Goal: Navigation & Orientation: Find specific page/section

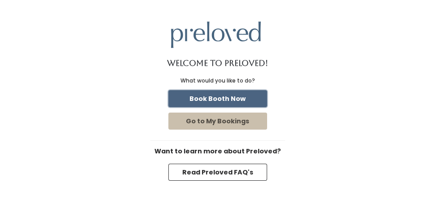
click at [199, 96] on button "Book Booth Now" at bounding box center [217, 98] width 99 height 17
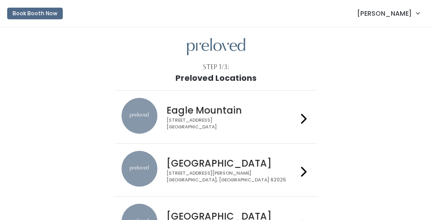
click at [396, 15] on span "Dan Jones" at bounding box center [384, 14] width 55 height 10
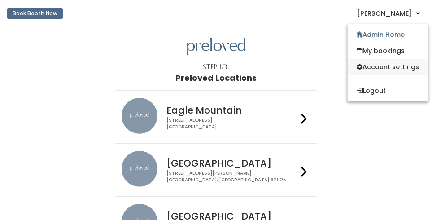
click at [374, 65] on link "Account settings" at bounding box center [388, 67] width 80 height 16
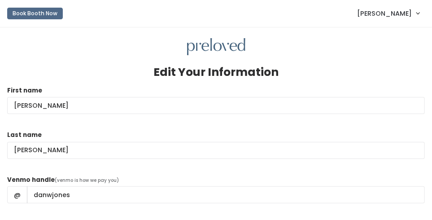
click at [399, 11] on span "Dan Jones" at bounding box center [384, 14] width 55 height 10
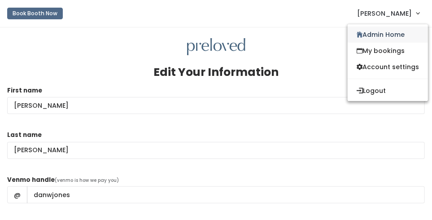
click at [378, 30] on link "Admin Home" at bounding box center [388, 34] width 80 height 16
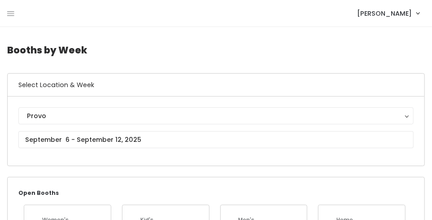
click at [129, 106] on div "Provo Eagle Mountain Edwardsville Holladay Houston Layton Oklahoma City Rexburg…" at bounding box center [216, 130] width 417 height 69
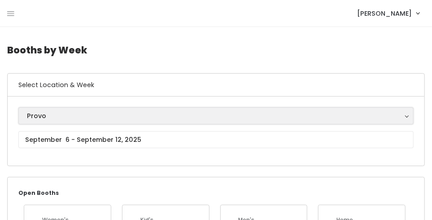
click at [121, 115] on div "Provo" at bounding box center [216, 116] width 378 height 10
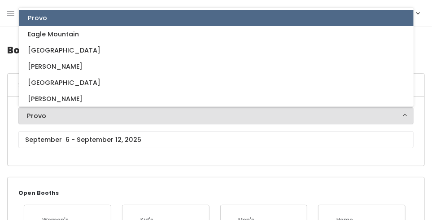
click at [5, 10] on nav "Dan Jones Admin Home My bookings Account settings Logout" at bounding box center [216, 13] width 432 height 27
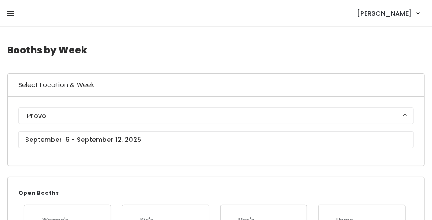
click at [12, 13] on icon at bounding box center [10, 14] width 7 height 8
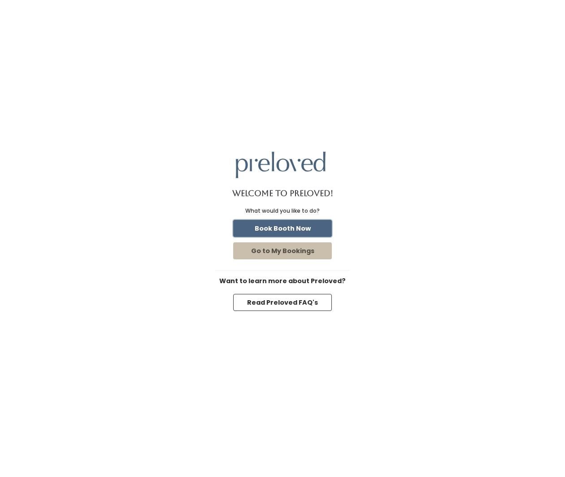
click at [263, 229] on button "Book Booth Now" at bounding box center [282, 228] width 99 height 17
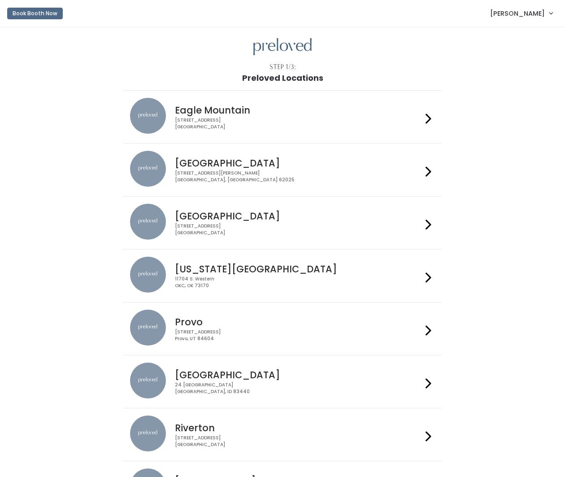
click at [538, 13] on span "[PERSON_NAME]" at bounding box center [517, 14] width 55 height 10
click at [497, 35] on link "Admin Home" at bounding box center [521, 35] width 80 height 16
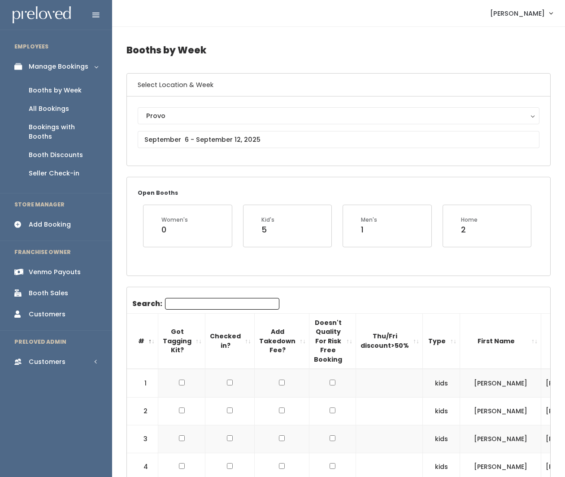
click at [51, 267] on div "Venmo Payouts" at bounding box center [55, 271] width 52 height 9
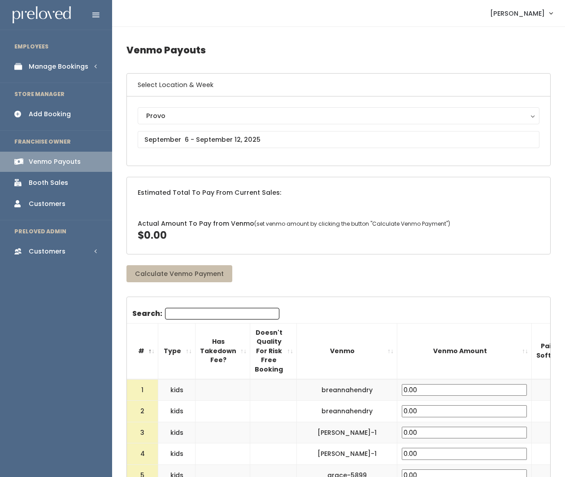
click at [61, 62] on div "Manage Bookings" at bounding box center [59, 66] width 60 height 9
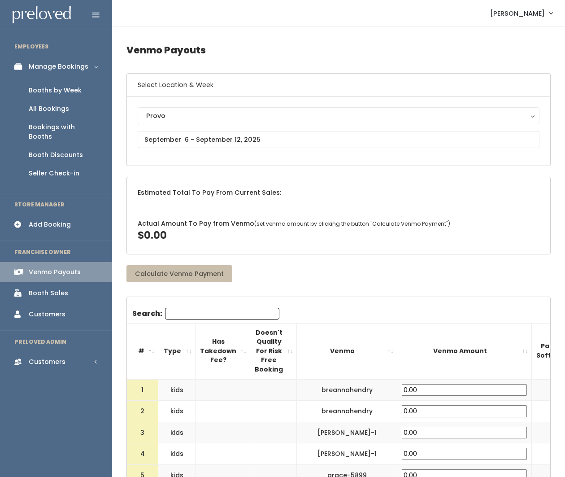
click at [48, 88] on div "Booths by Week" at bounding box center [55, 90] width 53 height 9
